Goal: Information Seeking & Learning: Understand process/instructions

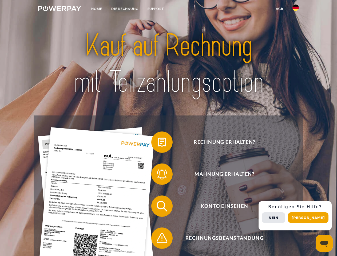
click at [59, 9] on img at bounding box center [59, 8] width 43 height 5
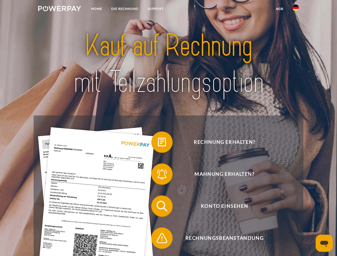
click at [295, 9] on img at bounding box center [295, 8] width 6 height 6
click at [279, 9] on link "agb" at bounding box center [279, 9] width 17 height 10
click at [158, 143] on span at bounding box center [153, 142] width 27 height 27
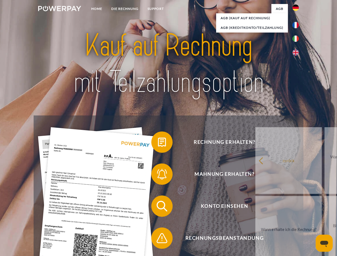
click at [158, 175] on span at bounding box center [153, 174] width 27 height 27
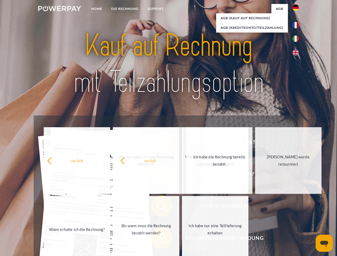
click at [158, 239] on span at bounding box center [153, 238] width 27 height 27
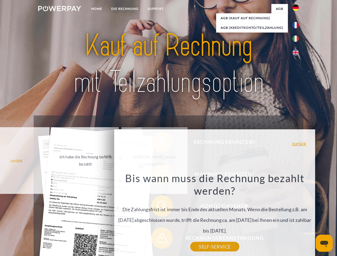
click at [297, 216] on div "Rechnung erhalten? Mahnung erhalten? Konto einsehen" at bounding box center [168, 221] width 269 height 213
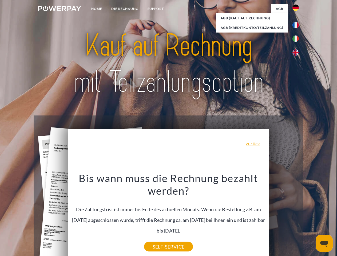
click at [284, 217] on span "Konto einsehen" at bounding box center [224, 205] width 131 height 21
click at [310, 217] on header "Home DIE RECHNUNG SUPPORT" at bounding box center [168, 184] width 337 height 368
